Goal: Information Seeking & Learning: Learn about a topic

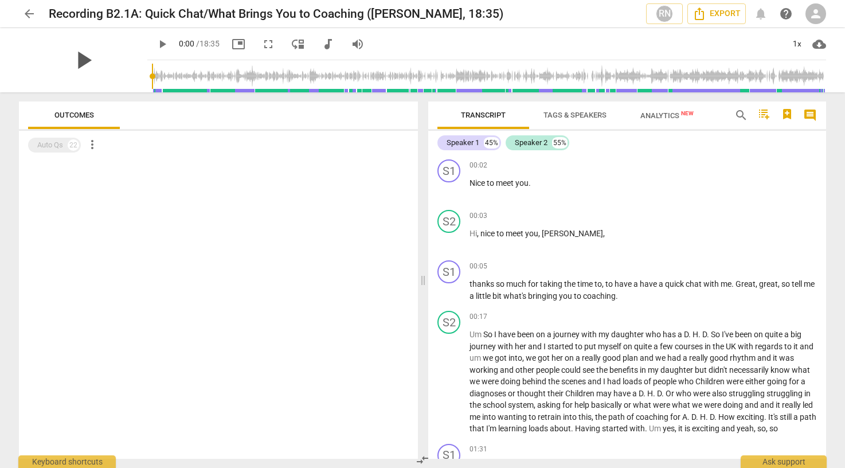
click at [81, 61] on span "play_arrow" at bounding box center [83, 60] width 30 height 30
click at [790, 43] on div "1x" at bounding box center [797, 44] width 22 height 18
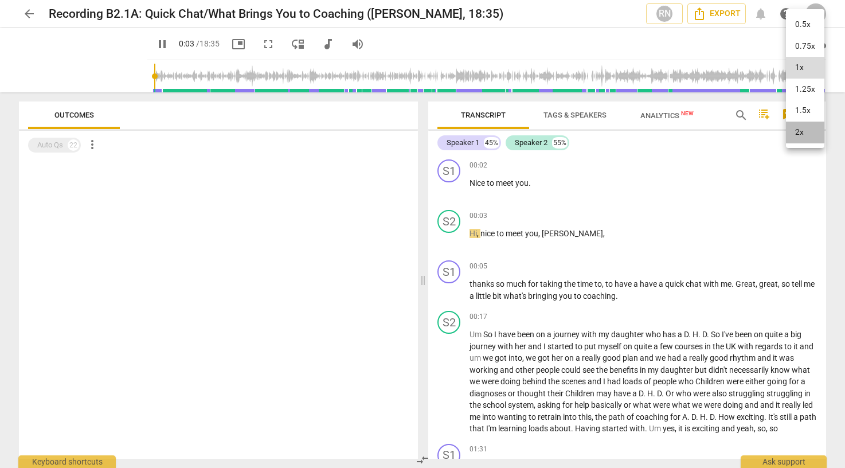
click at [797, 126] on li "2x" at bounding box center [805, 133] width 38 height 22
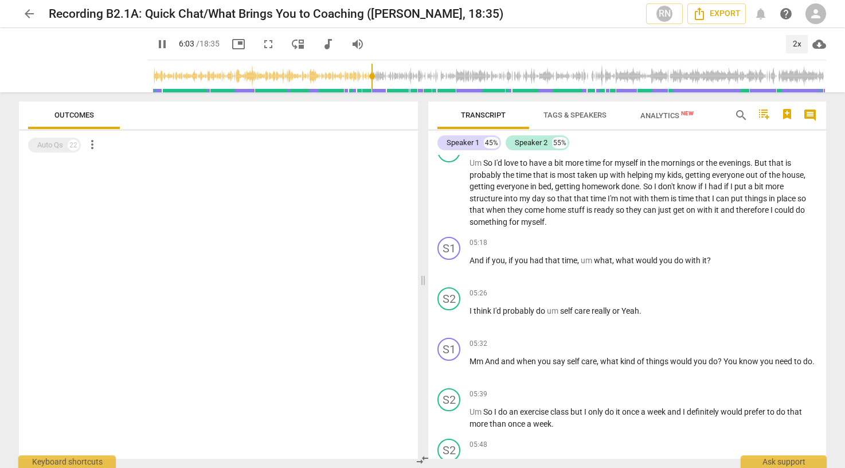
scroll to position [1187, 0]
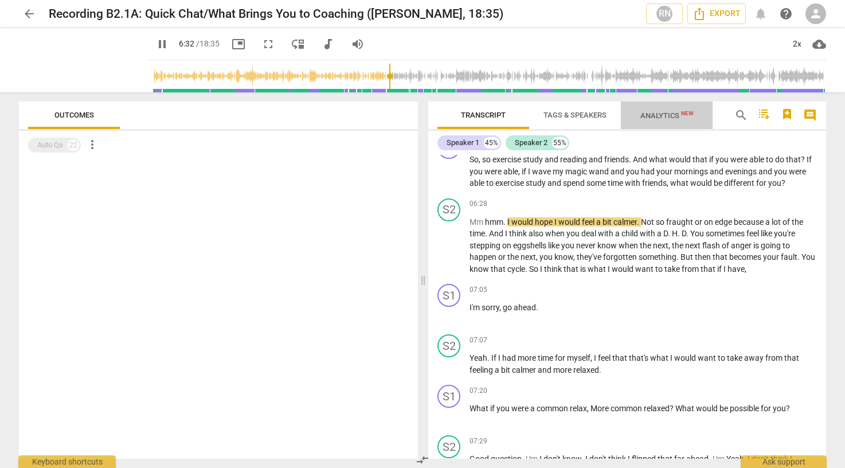
click at [646, 120] on span "Analytics New" at bounding box center [667, 115] width 81 height 17
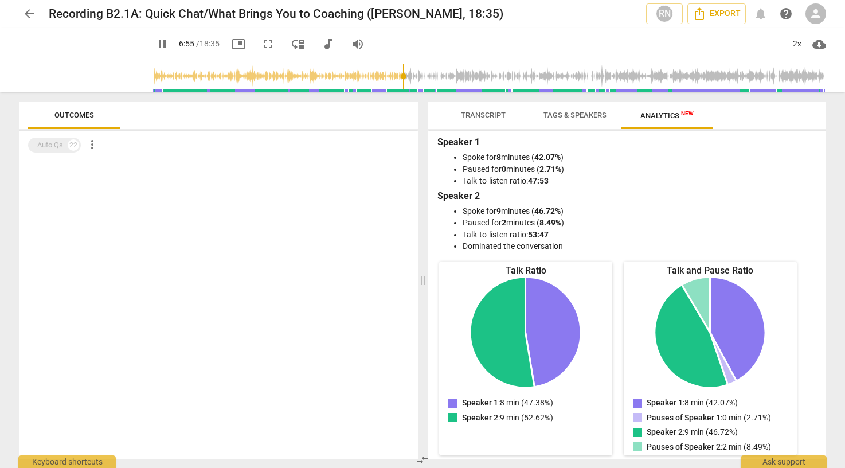
scroll to position [19, 0]
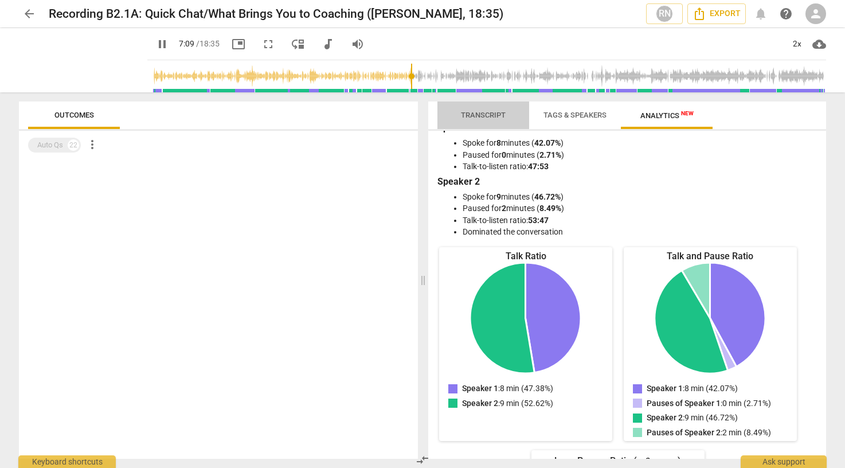
click at [490, 116] on span "Transcript" at bounding box center [483, 115] width 45 height 9
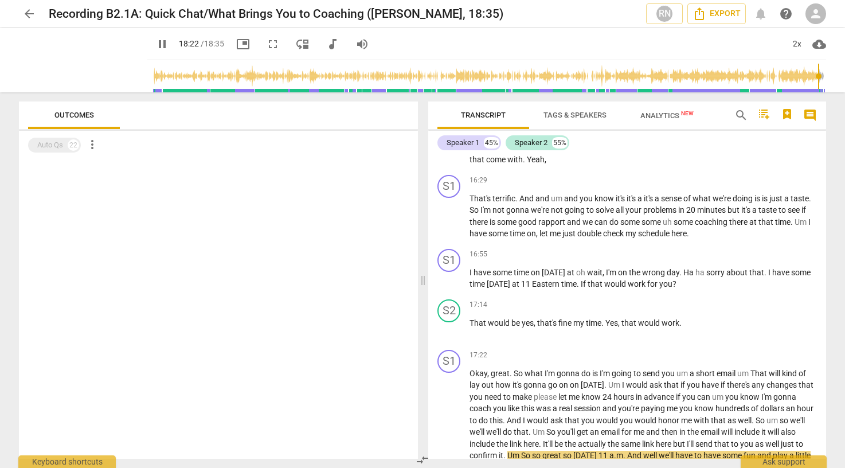
scroll to position [3405, 0]
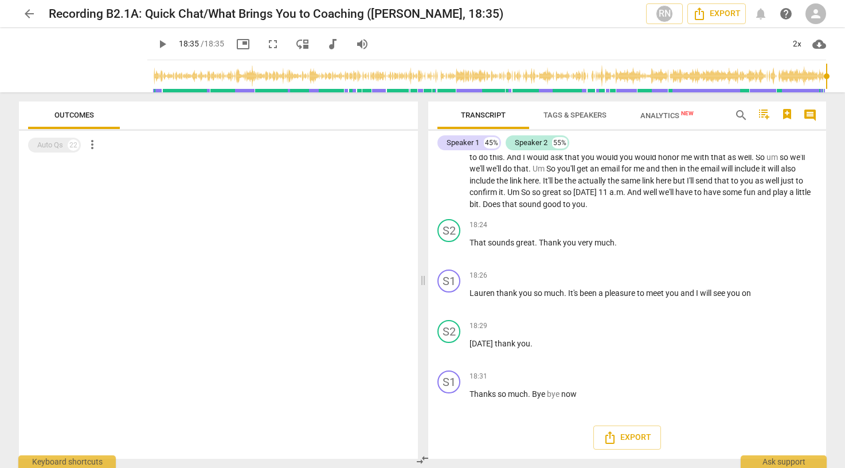
type input "1115"
click at [25, 7] on span "arrow_back" at bounding box center [29, 14] width 14 height 14
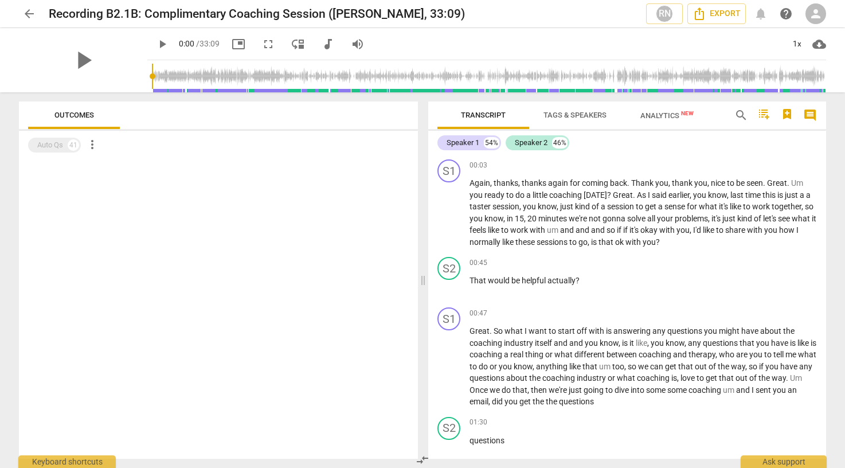
click at [111, 64] on div "play_arrow" at bounding box center [83, 60] width 128 height 64
click at [91, 59] on div "play_arrow" at bounding box center [83, 60] width 128 height 64
click at [85, 61] on span "play_arrow" at bounding box center [83, 60] width 30 height 30
click at [804, 39] on div "1x" at bounding box center [797, 44] width 22 height 18
click at [799, 125] on li "2x" at bounding box center [805, 133] width 38 height 22
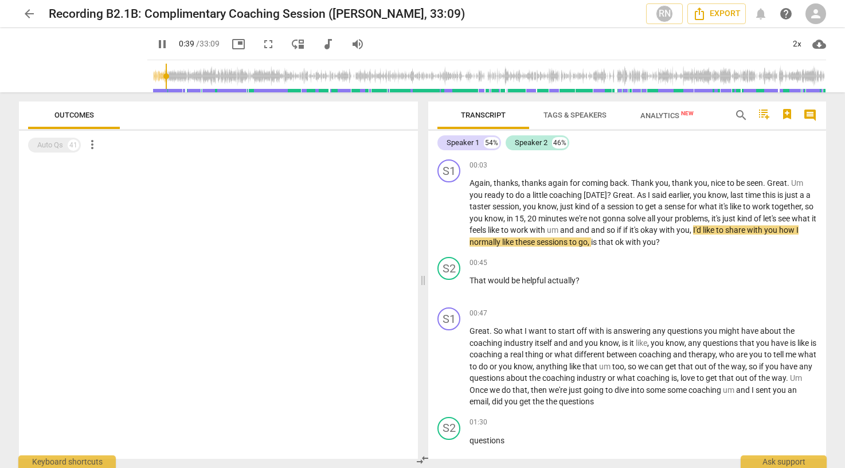
click at [672, 109] on span "Analytics New" at bounding box center [667, 115] width 81 height 17
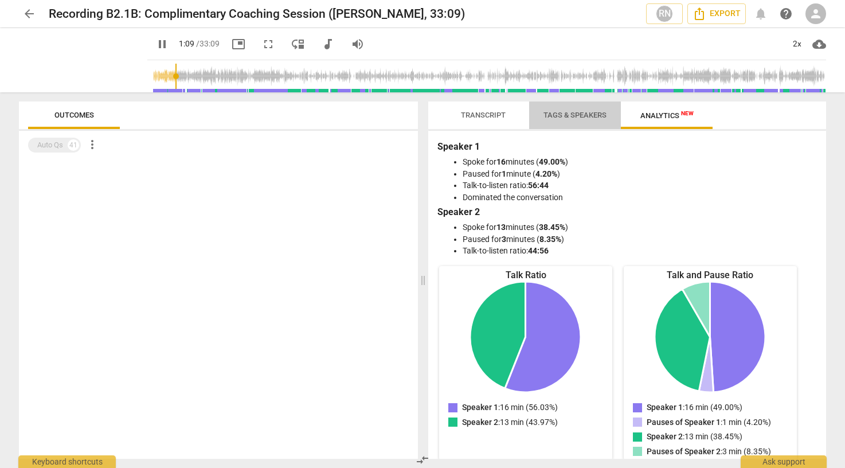
click at [574, 114] on span "Tags & Speakers" at bounding box center [575, 115] width 63 height 9
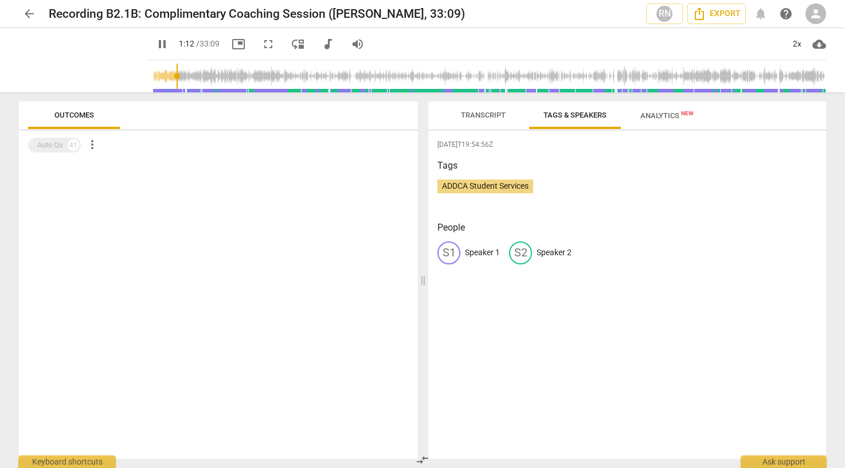
click at [494, 114] on span "Transcript" at bounding box center [483, 115] width 45 height 9
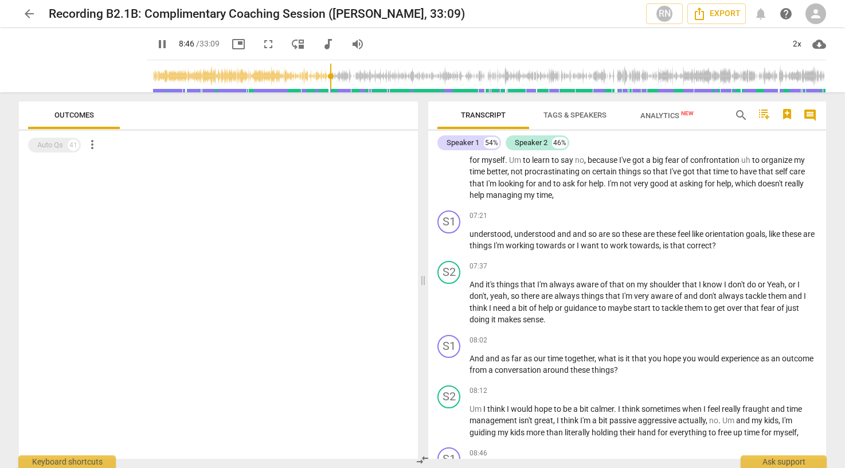
scroll to position [1612, 0]
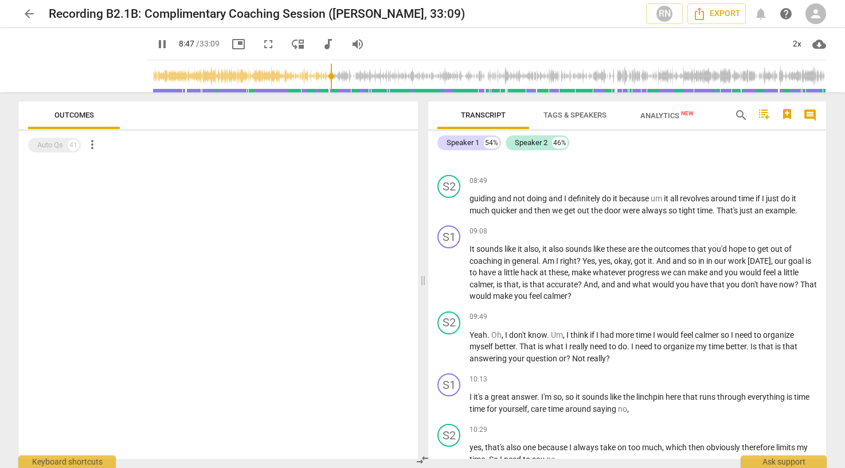
click at [155, 39] on span "pause" at bounding box center [162, 44] width 14 height 14
type input "529"
click at [25, 15] on span "arrow_back" at bounding box center [29, 14] width 14 height 14
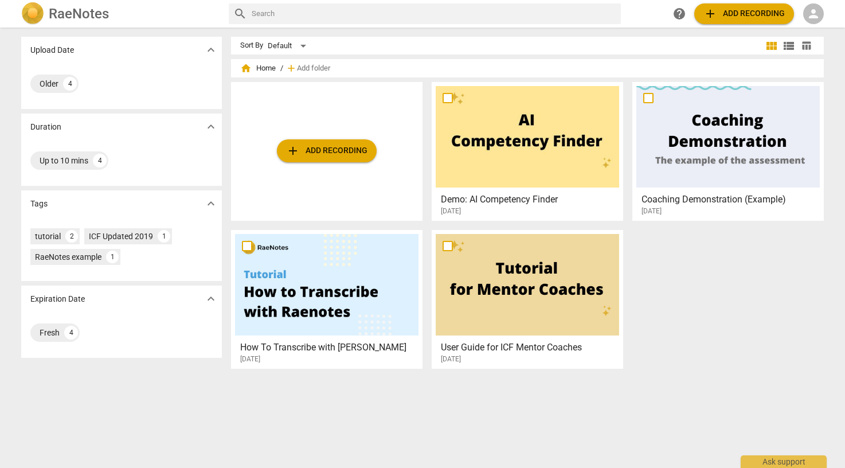
click at [25, 15] on img at bounding box center [32, 13] width 23 height 23
